Goal: Transaction & Acquisition: Subscribe to service/newsletter

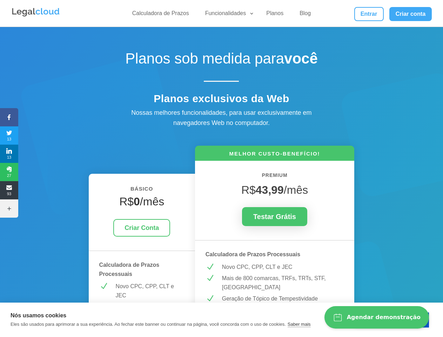
click at [227, 15] on link "Funcionalidades" at bounding box center [228, 15] width 54 height 10
click at [9, 117] on icon at bounding box center [9, 117] width 18 height 6
click at [9, 135] on span "13" at bounding box center [9, 135] width 18 height 11
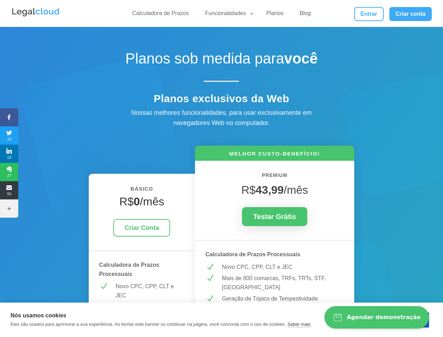
click at [9, 154] on span "13" at bounding box center [9, 153] width 18 height 11
click at [9, 172] on span "27" at bounding box center [9, 171] width 18 height 11
click at [9, 190] on span "93" at bounding box center [9, 189] width 18 height 11
click at [9, 208] on icon at bounding box center [9, 208] width 18 height 6
